Goal: Obtain resource: Download file/media

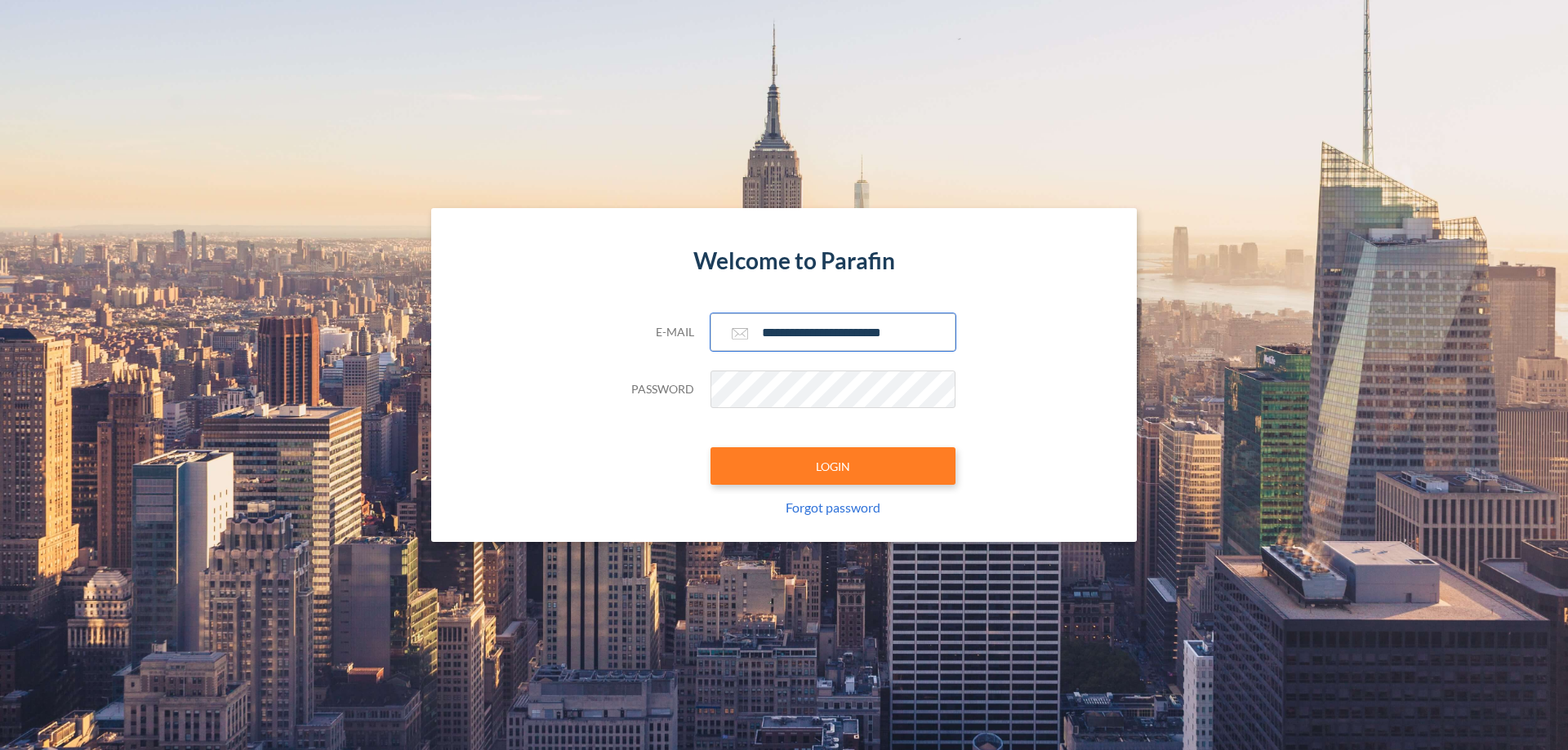
type input "**********"
click at [833, 466] on button "LOGIN" at bounding box center [833, 466] width 245 height 38
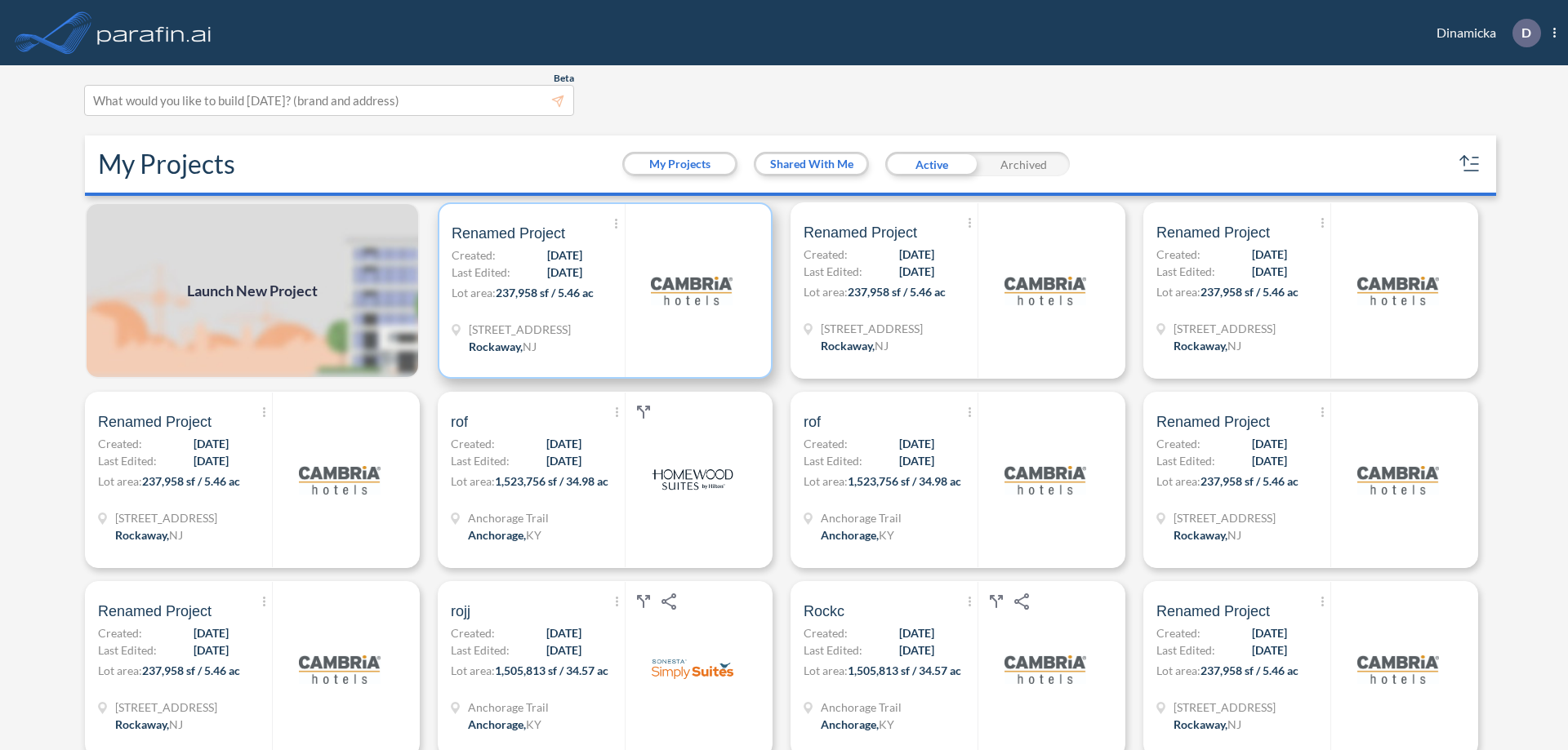
scroll to position [4, 0]
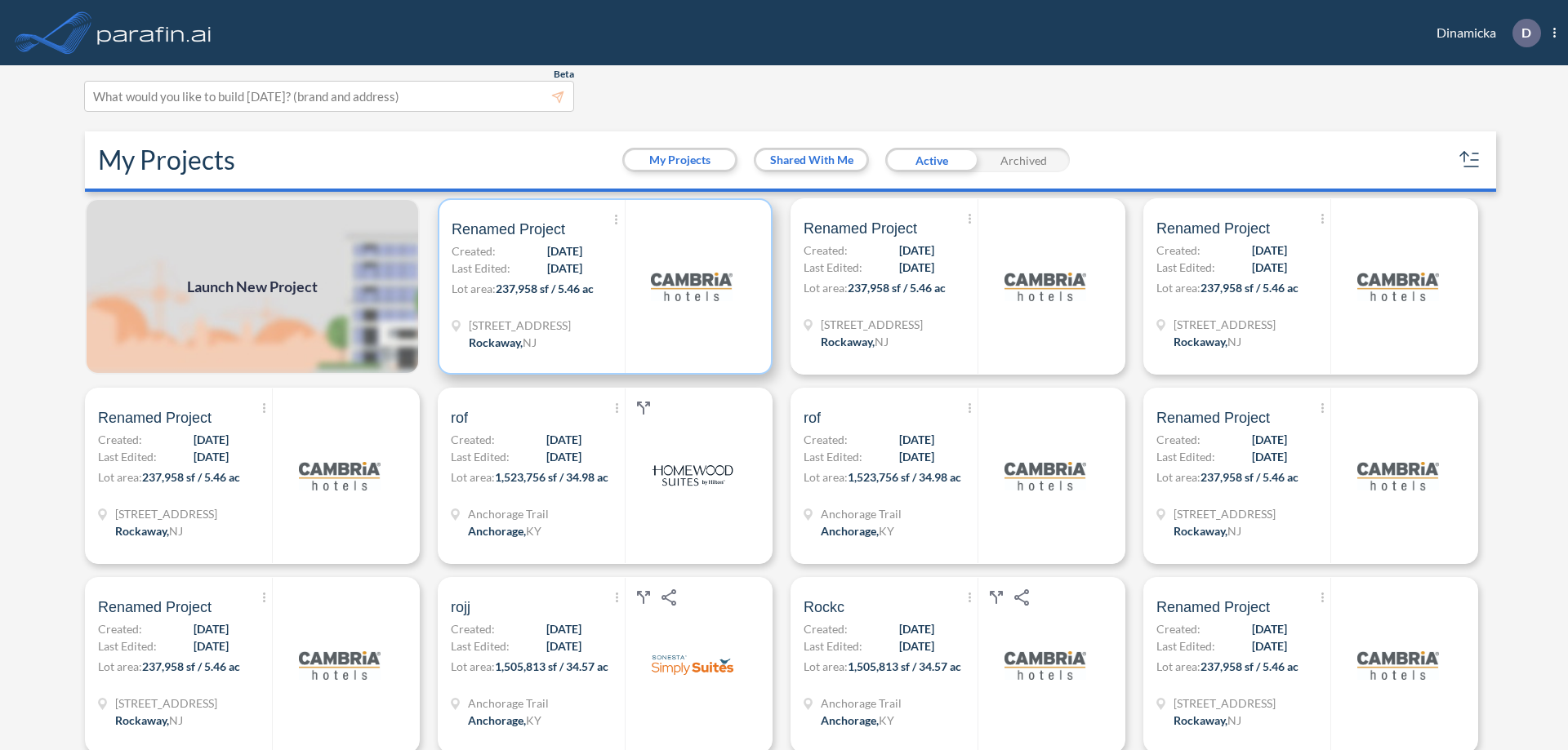
click at [602, 287] on p "Lot area: 237,958 sf / 5.46 ac" at bounding box center [537, 291] width 173 height 24
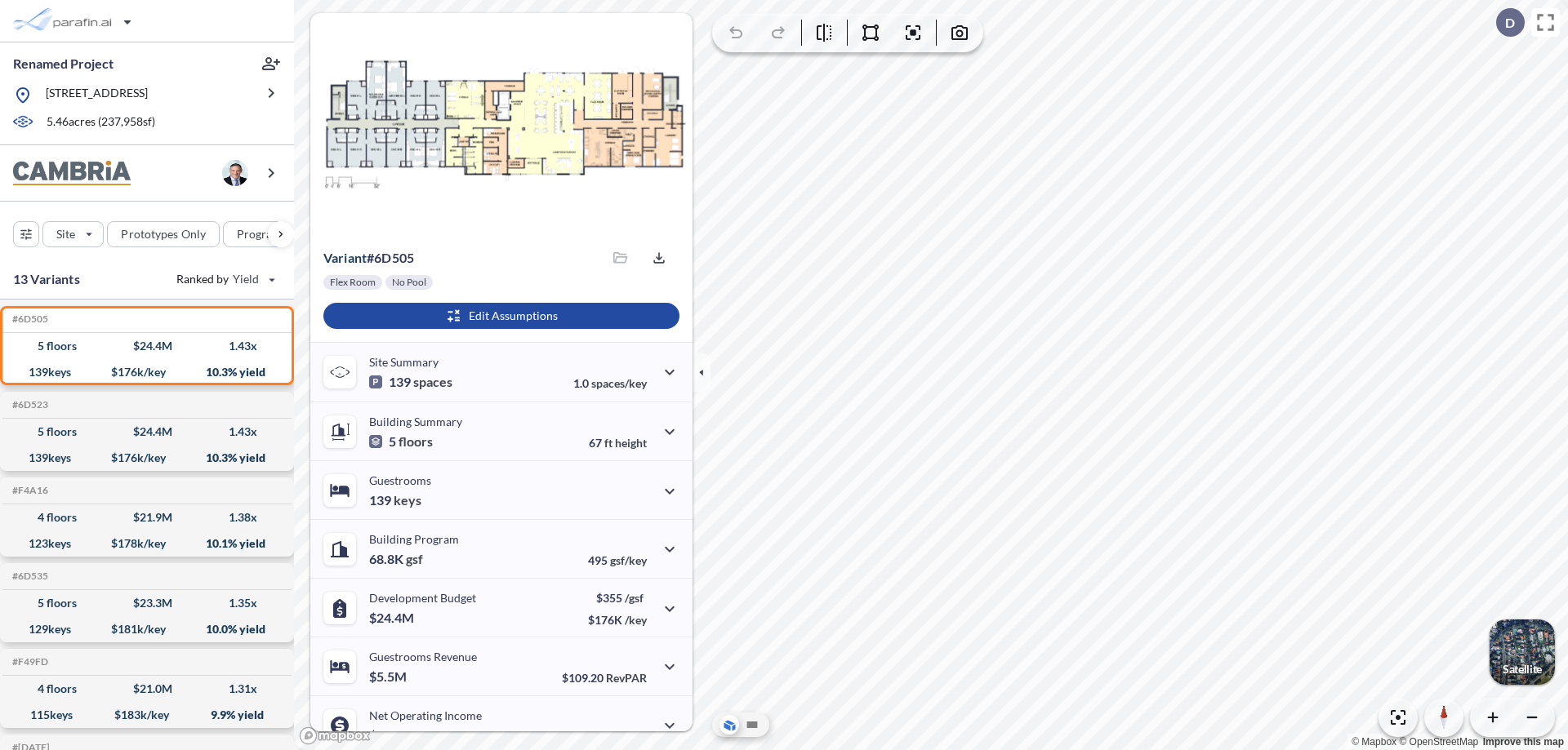
scroll to position [82, 0]
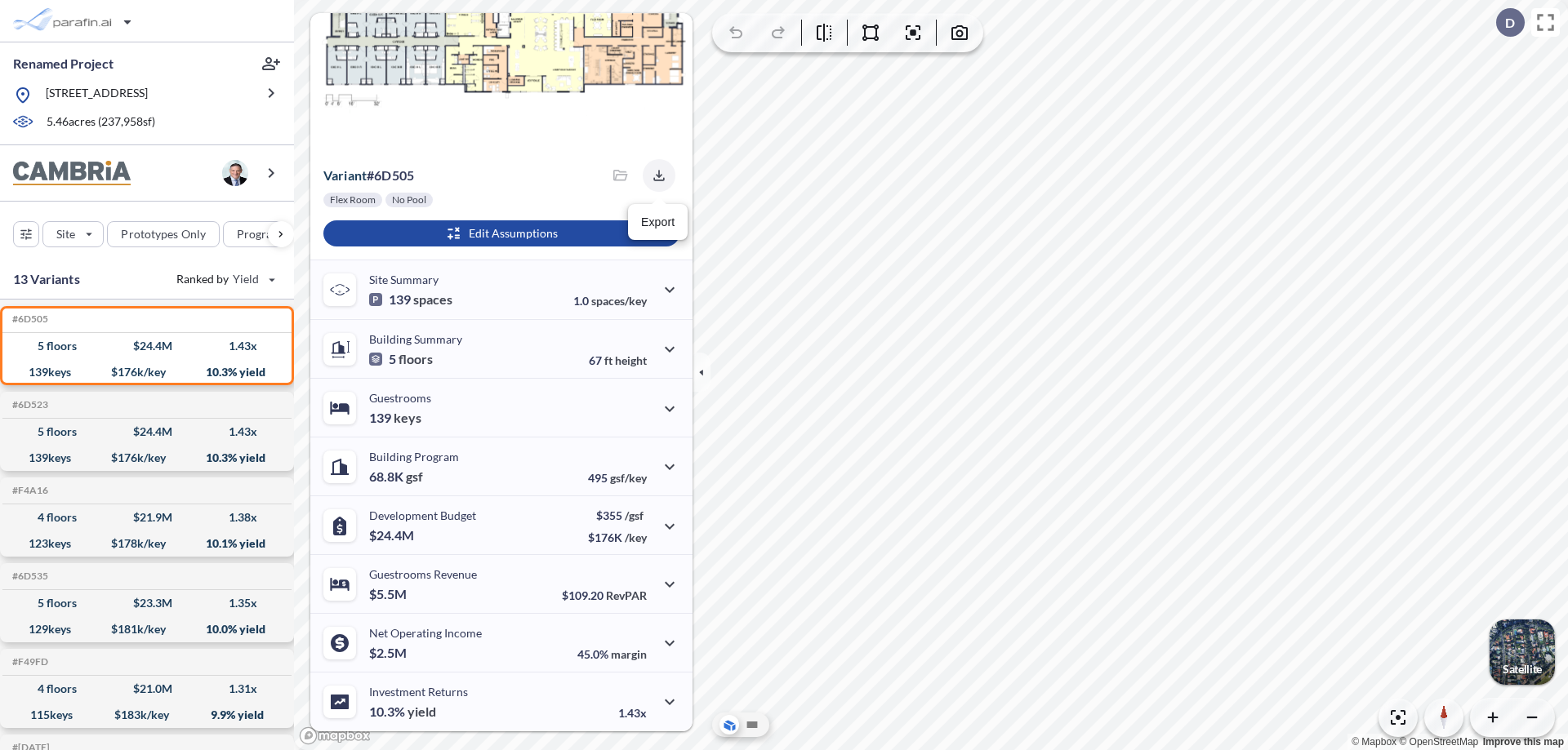
click at [654, 176] on icon "button" at bounding box center [658, 175] width 10 height 10
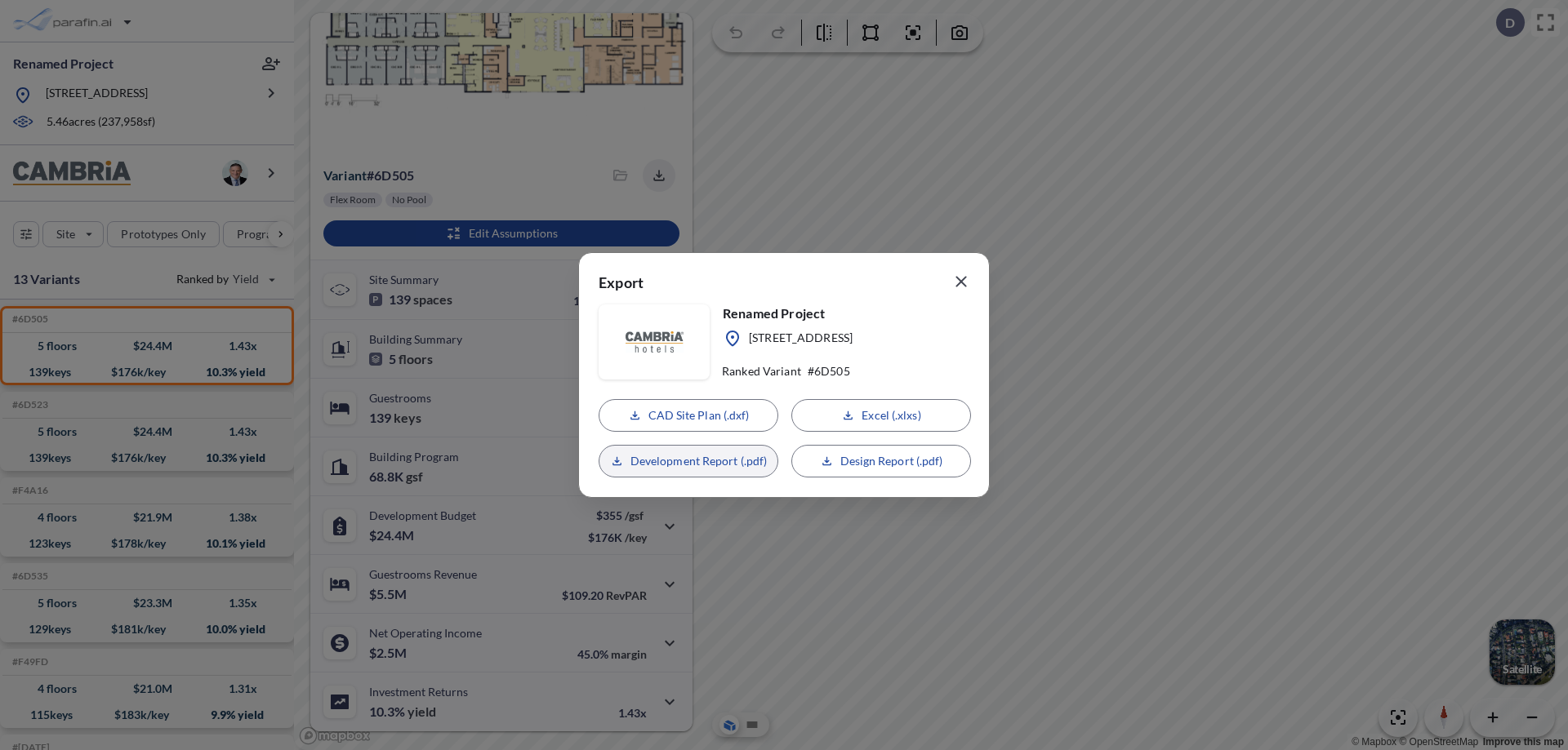
click at [689, 462] on p "Development Report (.pdf)" at bounding box center [698, 461] width 137 height 16
